Goal: Navigation & Orientation: Understand site structure

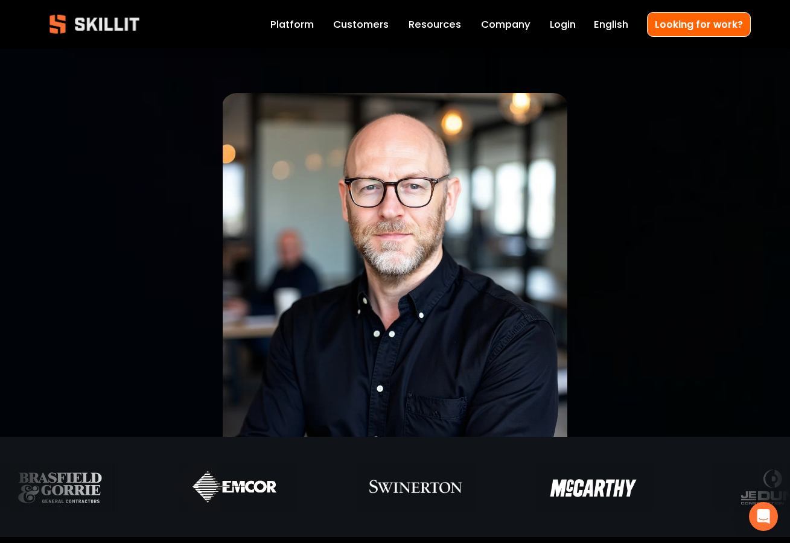
click at [314, 25] on link "Platform" at bounding box center [291, 24] width 43 height 17
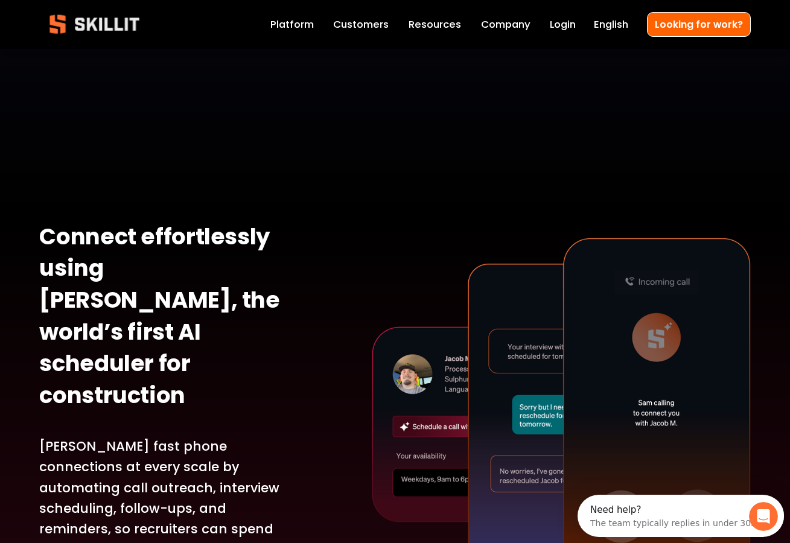
click at [365, 21] on link "Customers" at bounding box center [361, 24] width 56 height 17
